Goal: Check status: Check status

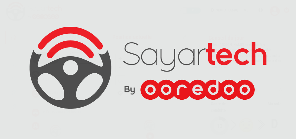
scroll to position [27, 0]
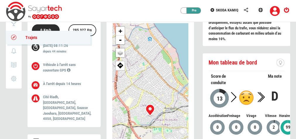
click at [15, 41] on link "Trajets" at bounding box center [48, 37] width 84 height 13
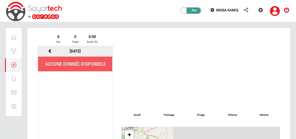
click at [51, 52] on icon at bounding box center [49, 51] width 5 height 4
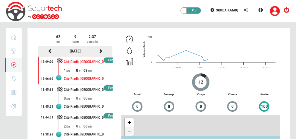
click at [49, 51] on icon at bounding box center [49, 51] width 5 height 4
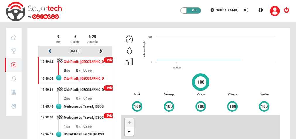
click at [49, 51] on icon at bounding box center [49, 51] width 5 height 4
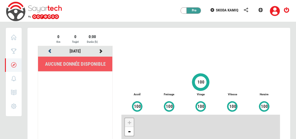
click at [49, 51] on icon at bounding box center [49, 51] width 5 height 4
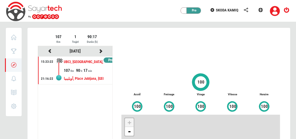
click at [78, 73] on div "أويليبيا, Place Jubljana, [GEOGRAPHIC_DATA], [GEOGRAPHIC_DATA], [GEOGRAPHIC_DAT…" at bounding box center [84, 78] width 40 height 11
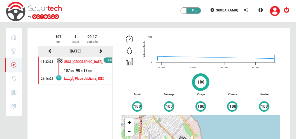
click at [54, 51] on div at bounding box center [49, 50] width 25 height 7
click at [51, 49] on icon at bounding box center [49, 51] width 5 height 4
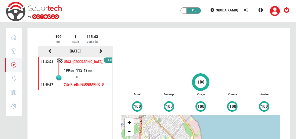
click at [49, 49] on icon at bounding box center [49, 51] width 5 height 4
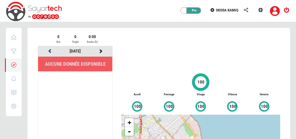
click at [49, 49] on icon at bounding box center [49, 51] width 5 height 4
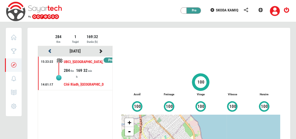
click at [49, 49] on icon at bounding box center [49, 51] width 5 height 4
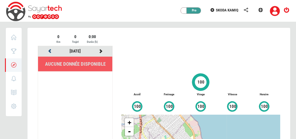
click at [49, 49] on icon at bounding box center [49, 51] width 5 height 4
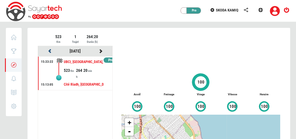
click at [49, 49] on icon at bounding box center [49, 51] width 5 height 4
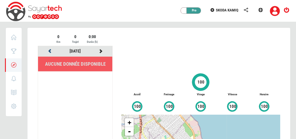
click at [49, 49] on icon at bounding box center [49, 51] width 5 height 4
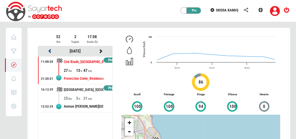
click at [49, 49] on icon at bounding box center [49, 51] width 5 height 4
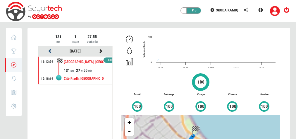
click at [49, 49] on icon at bounding box center [49, 51] width 5 height 4
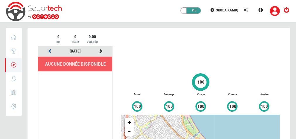
click at [49, 49] on icon at bounding box center [49, 51] width 5 height 4
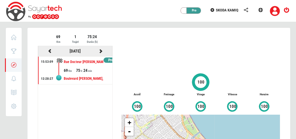
click at [49, 49] on icon at bounding box center [49, 51] width 5 height 4
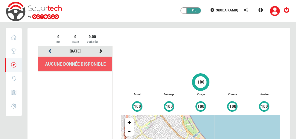
click at [49, 49] on icon at bounding box center [49, 51] width 5 height 4
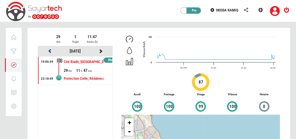
click at [49, 49] on icon at bounding box center [49, 51] width 5 height 4
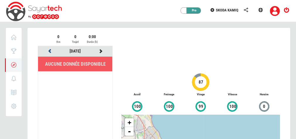
click at [49, 49] on icon at bounding box center [49, 51] width 5 height 4
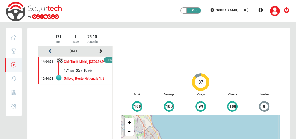
click at [49, 49] on icon at bounding box center [49, 51] width 5 height 4
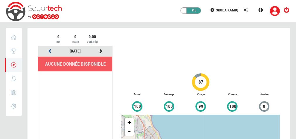
click at [49, 49] on icon at bounding box center [49, 51] width 5 height 4
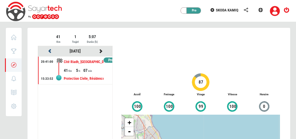
click at [49, 49] on icon at bounding box center [49, 51] width 5 height 4
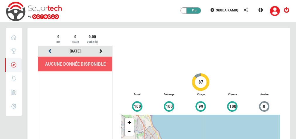
click at [49, 49] on icon at bounding box center [49, 51] width 5 height 4
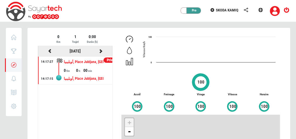
click at [49, 49] on icon at bounding box center [49, 51] width 5 height 4
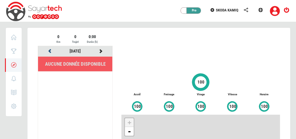
click at [49, 49] on icon at bounding box center [49, 51] width 5 height 4
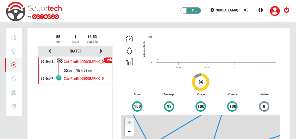
click at [49, 49] on icon at bounding box center [49, 51] width 5 height 4
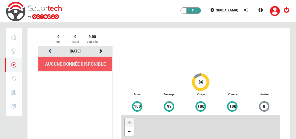
click at [49, 49] on icon at bounding box center [49, 51] width 5 height 4
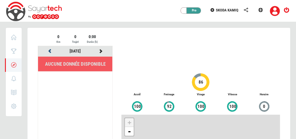
click at [49, 49] on icon at bounding box center [49, 51] width 5 height 4
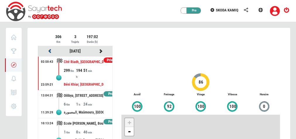
click at [49, 49] on icon at bounding box center [49, 51] width 5 height 4
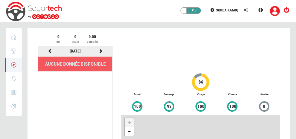
click at [102, 50] on icon at bounding box center [100, 51] width 5 height 4
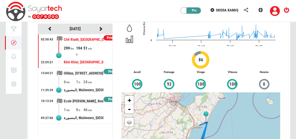
scroll to position [21, 0]
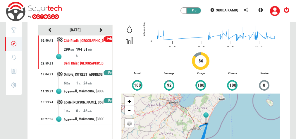
click at [159, 14] on div "Privé Pro SKODA KAMIQ" at bounding box center [148, 11] width 296 height 22
